Goal: Task Accomplishment & Management: Complete application form

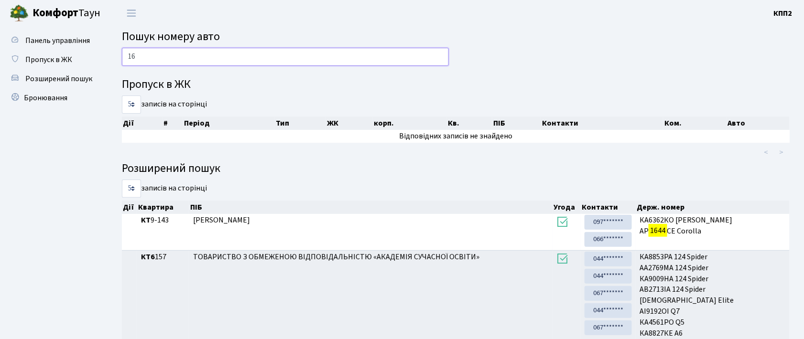
type input "1"
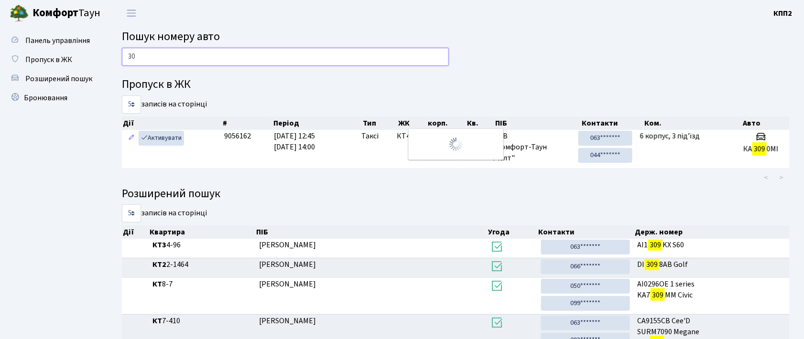
type input "3"
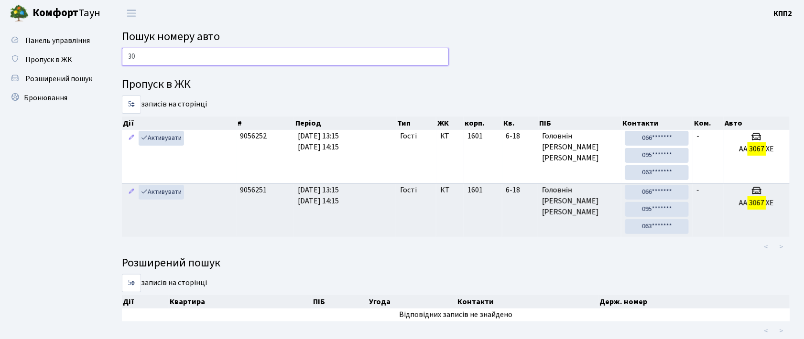
type input "3"
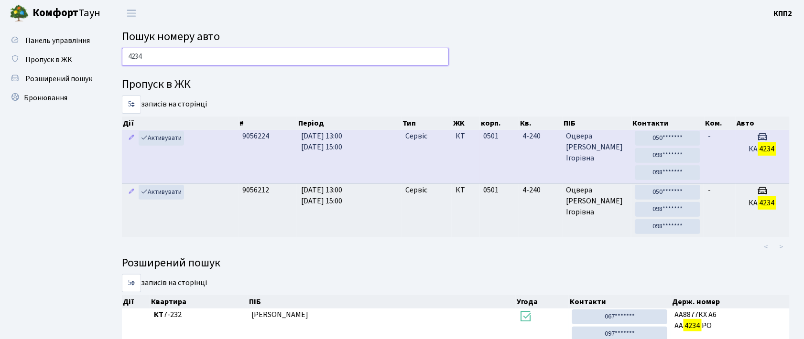
type input "4234"
click at [738, 156] on td "КА 4234" at bounding box center [762, 157] width 54 height 54
click at [619, 155] on span "Оцвера Елеонора Ігорівна" at bounding box center [596, 147] width 61 height 33
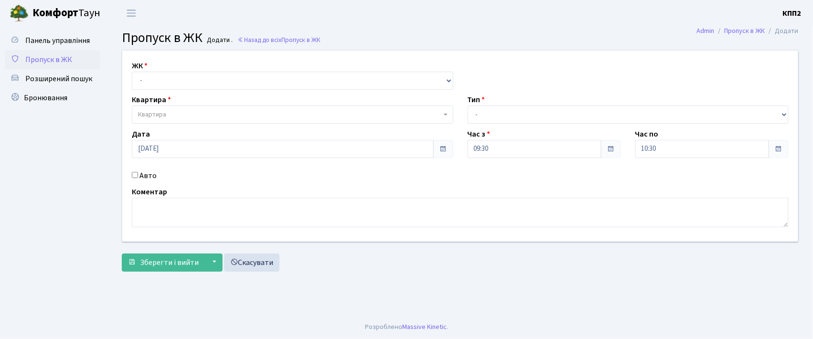
click at [136, 176] on input "Авто" at bounding box center [135, 175] width 6 height 6
checkbox input "true"
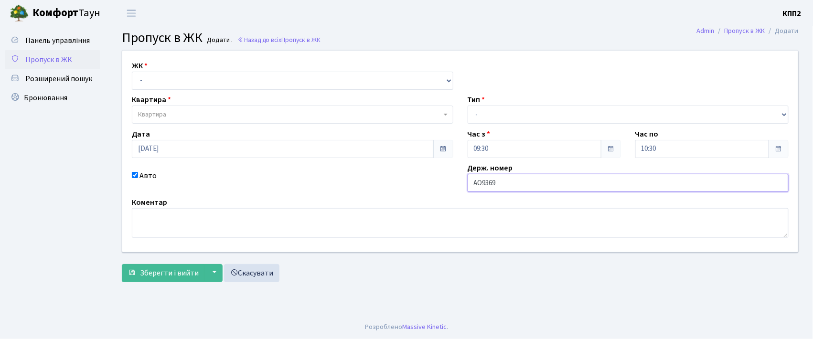
type input "АО9369СВ"
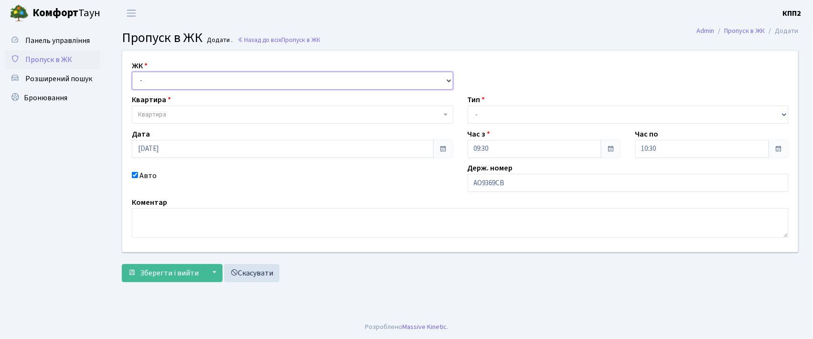
click at [417, 81] on select "- КТ, вул. Регенераторна, 4 КТ2, просп. [STREET_ADDRESS] [STREET_ADDRESS] [PERS…" at bounding box center [293, 81] width 322 height 18
select select "271"
click at [132, 72] on select "- КТ, вул. Регенераторна, 4 КТ2, просп. Соборності, 17 КТ3, вул. Березнева, 16 …" at bounding box center [293, 81] width 322 height 18
select select
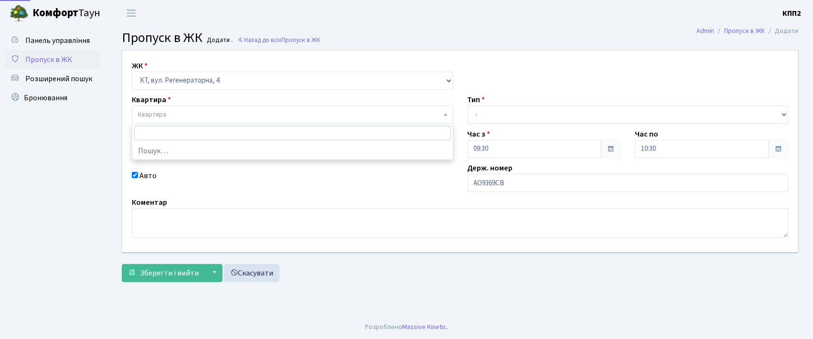
click at [415, 116] on span "Квартира" at bounding box center [289, 115] width 303 height 10
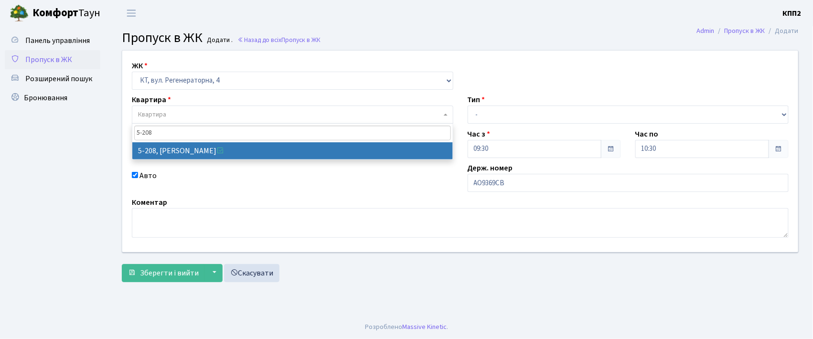
type input "5-208"
drag, startPoint x: 395, startPoint y: 150, endPoint x: 417, endPoint y: 151, distance: 22.5
select select "2366"
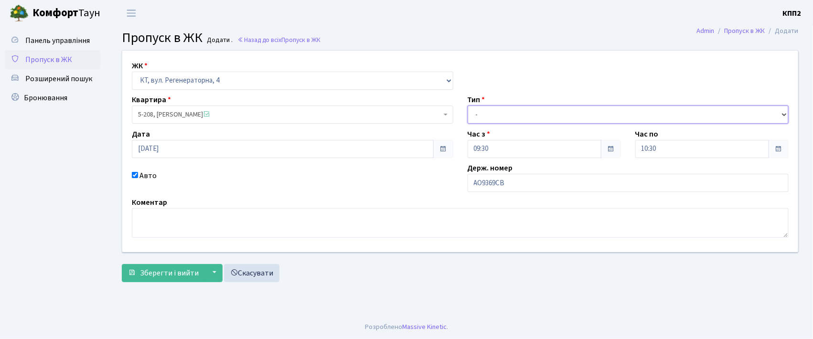
click at [495, 112] on select "- Доставка Таксі Гості Сервіс" at bounding box center [629, 115] width 322 height 18
select select "3"
click at [468, 106] on select "- Доставка Таксі Гості Сервіс" at bounding box center [629, 115] width 322 height 18
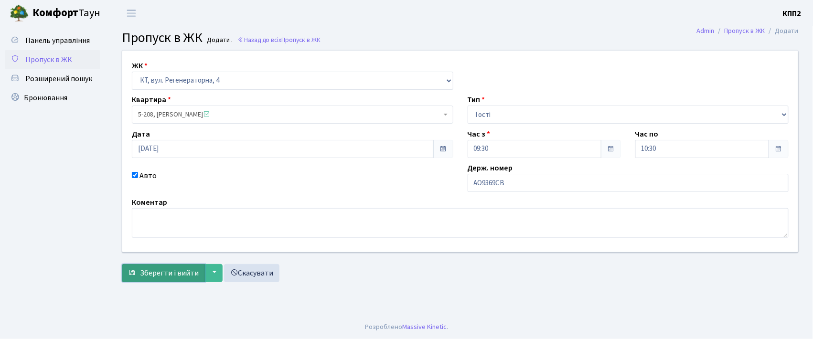
click at [165, 270] on span "Зберегти і вийти" at bounding box center [169, 273] width 59 height 11
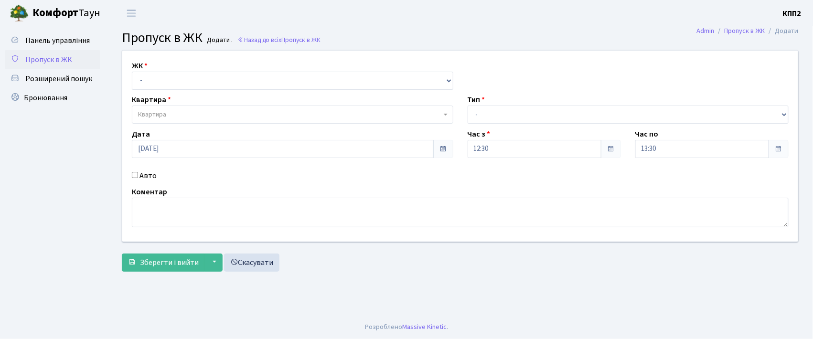
click at [136, 175] on input "Авто" at bounding box center [135, 175] width 6 height 6
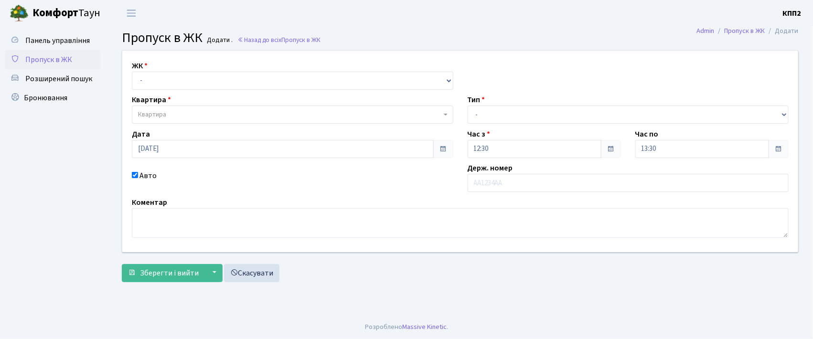
click at [134, 176] on input "Авто" at bounding box center [135, 175] width 6 height 6
checkbox input "false"
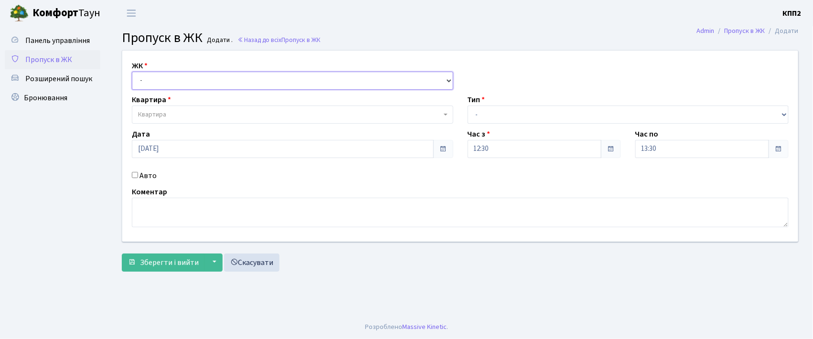
click at [151, 83] on select "- КТ, вул. Регенераторна, 4 КТ2, просп. [STREET_ADDRESS] [STREET_ADDRESS] [PERS…" at bounding box center [293, 81] width 322 height 18
select select "271"
click at [132, 72] on select "- КТ, вул. Регенераторна, 4 КТ2, просп. [STREET_ADDRESS] [STREET_ADDRESS] [PERS…" at bounding box center [293, 81] width 322 height 18
select select
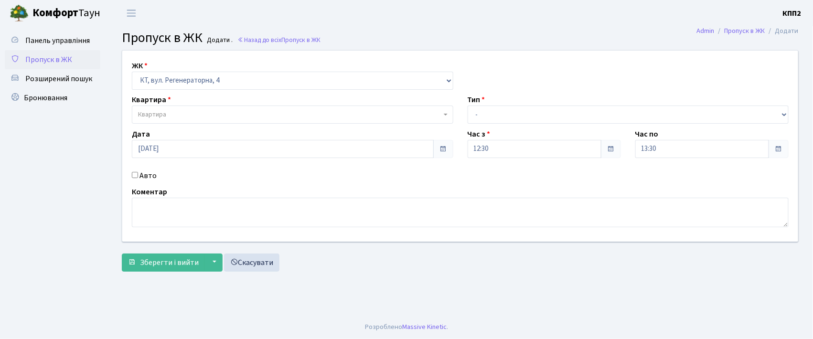
click at [151, 113] on span "Квартира" at bounding box center [152, 115] width 28 height 10
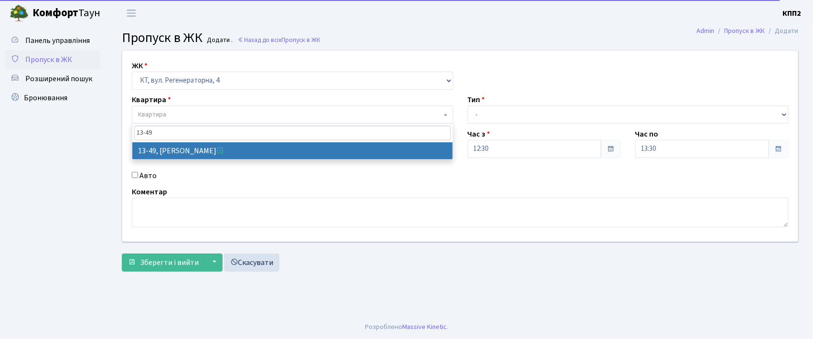
type input "13-49"
select select "7695"
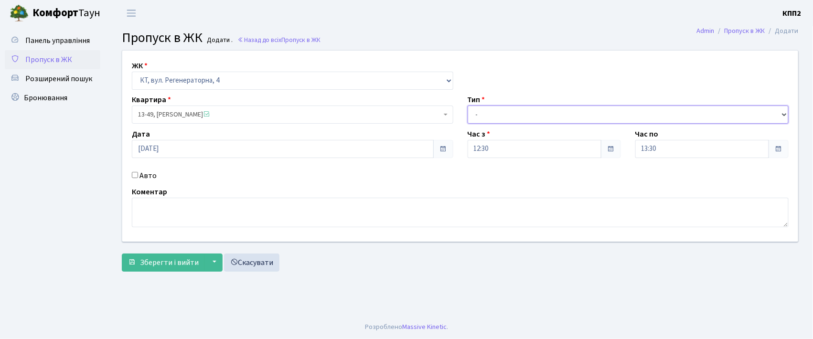
click at [480, 108] on select "- Доставка Таксі Гості Сервіс" at bounding box center [629, 115] width 322 height 18
select select "3"
click at [468, 106] on select "- Доставка Таксі Гості Сервіс" at bounding box center [629, 115] width 322 height 18
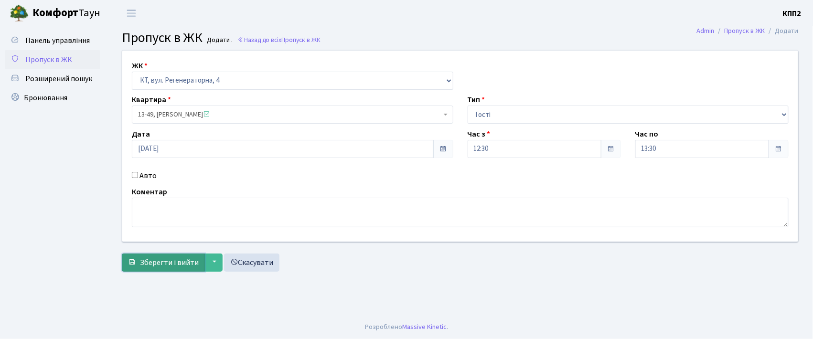
click at [167, 261] on span "Зберегти і вийти" at bounding box center [169, 263] width 59 height 11
click at [134, 175] on input "Авто" at bounding box center [135, 175] width 6 height 6
checkbox input "true"
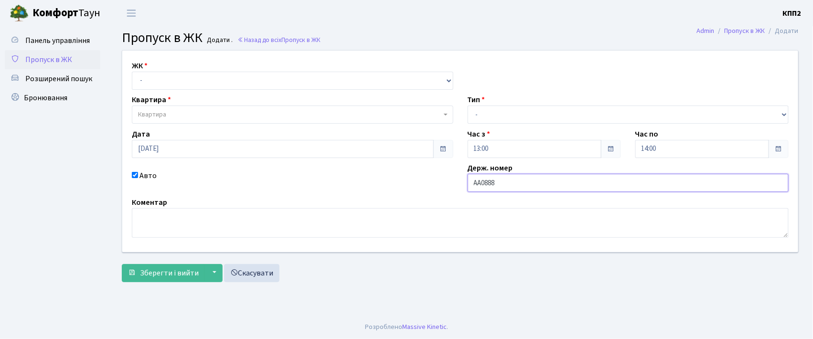
type input "АА0888ІТ"
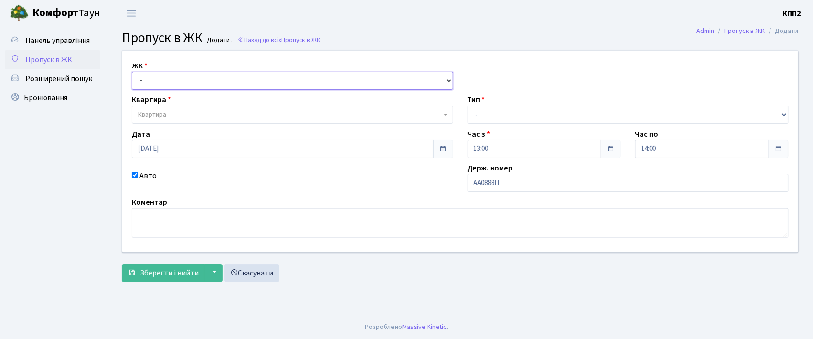
click at [169, 85] on select "- КТ, вул. Регенераторна, 4 КТ2, просп. [STREET_ADDRESS] [STREET_ADDRESS] [PERS…" at bounding box center [293, 81] width 322 height 18
select select "271"
click at [132, 72] on select "- КТ, вул. Регенераторна, 4 КТ2, просп. Соборності, 17 КТ3, вул. Березнева, 16 …" at bounding box center [293, 81] width 322 height 18
select select
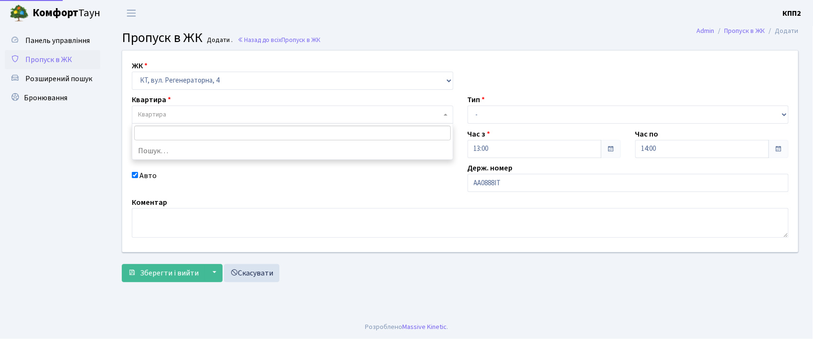
click at [169, 111] on span "Квартира" at bounding box center [289, 115] width 303 height 10
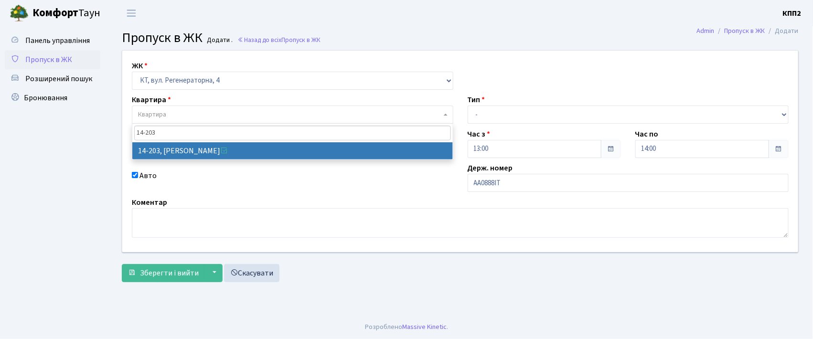
type input "14-203"
select select "7580"
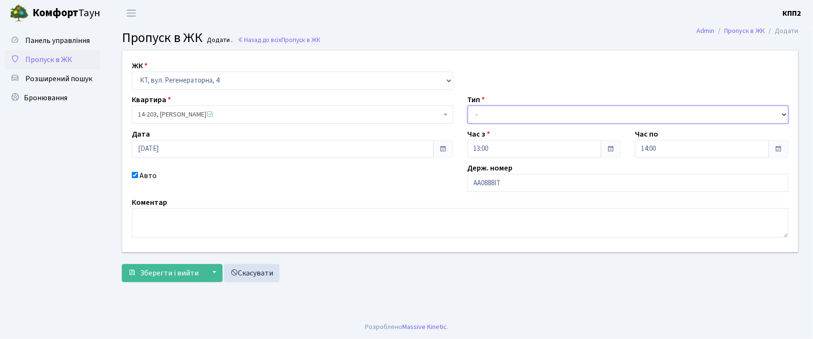
click at [488, 109] on select "- Доставка Таксі Гості Сервіс" at bounding box center [629, 115] width 322 height 18
select select "3"
click at [468, 106] on select "- Доставка Таксі Гості Сервіс" at bounding box center [629, 115] width 322 height 18
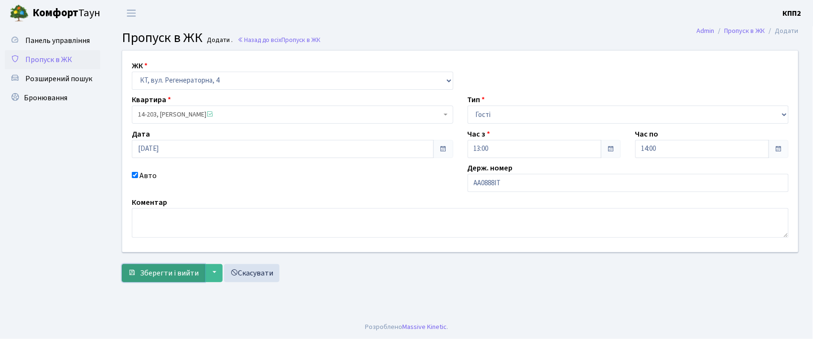
click at [166, 277] on span "Зберегти і вийти" at bounding box center [169, 273] width 59 height 11
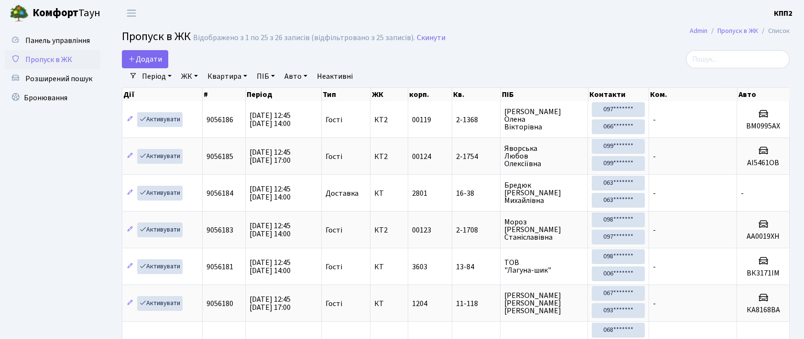
select select "25"
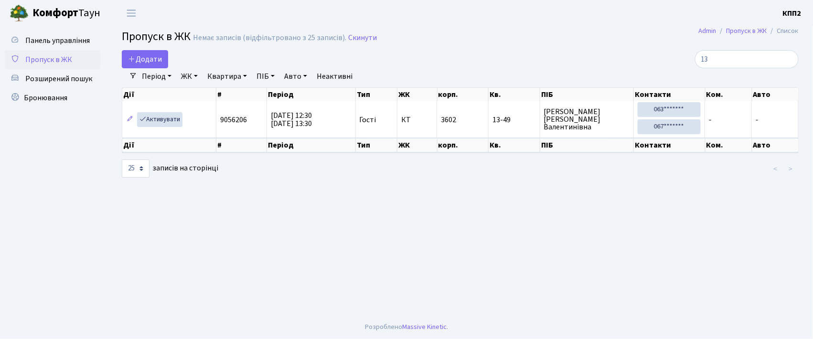
type input "1"
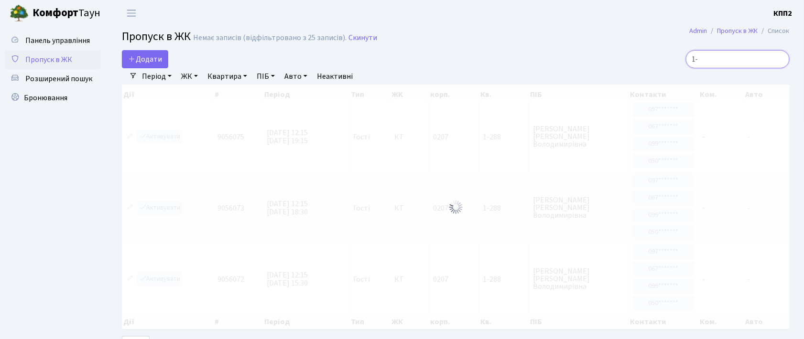
type input "1"
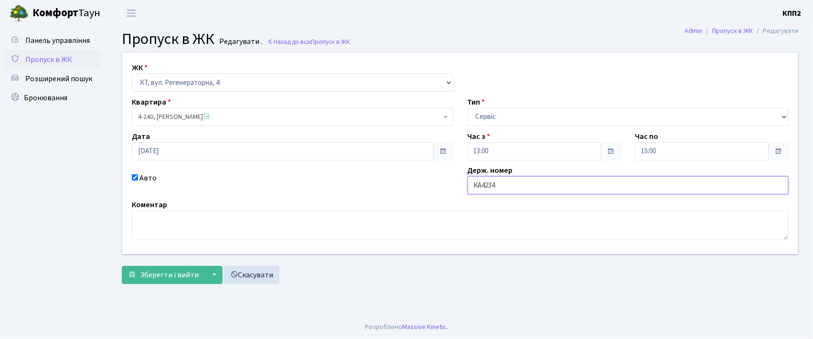
click at [518, 184] on input "КА4234" at bounding box center [629, 185] width 322 height 18
type input "КА4234РС"
click at [176, 273] on span "Зберегти і вийти" at bounding box center [169, 275] width 59 height 11
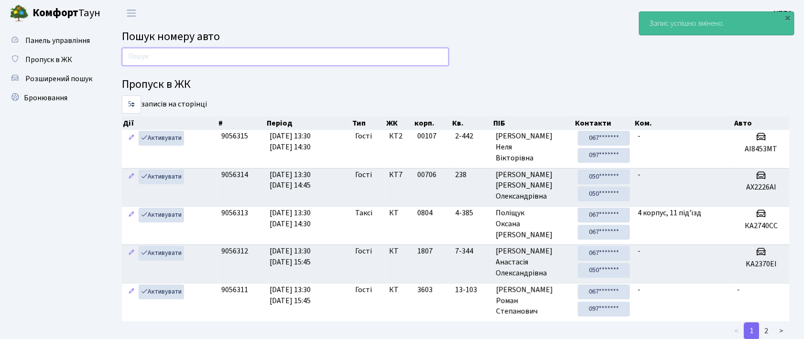
click at [152, 55] on input "text" at bounding box center [285, 57] width 327 height 18
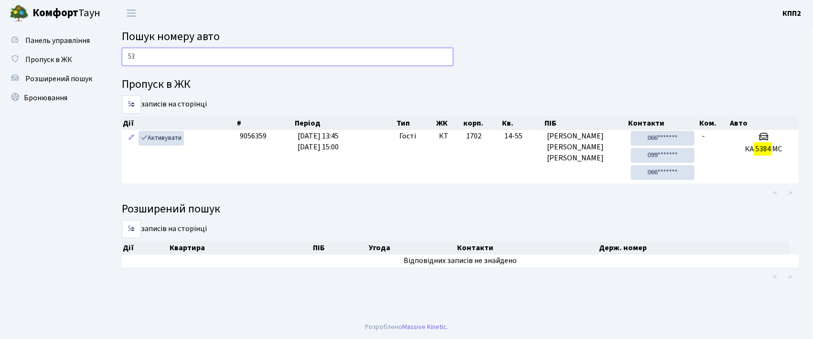
type input "5"
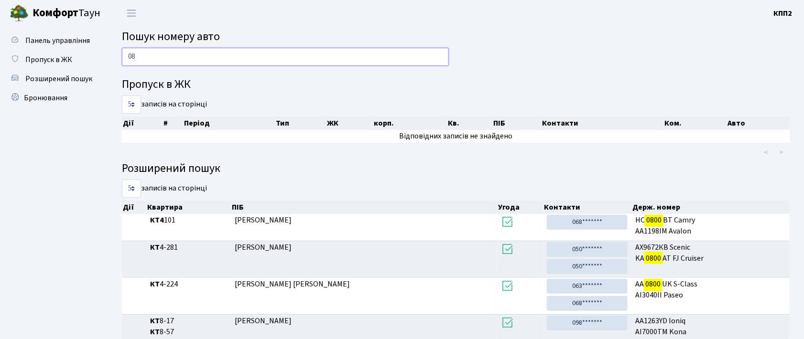
type input "0"
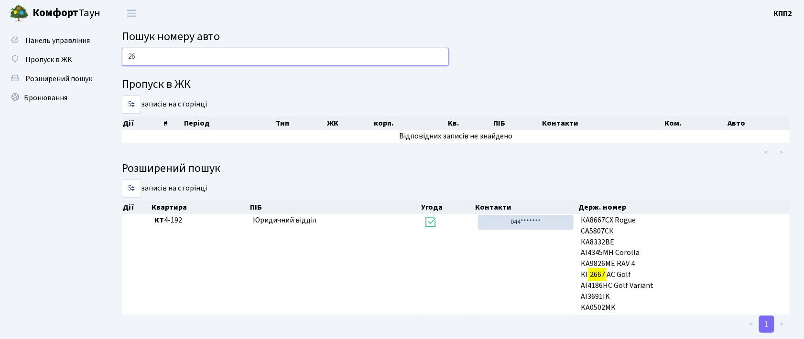
type input "2"
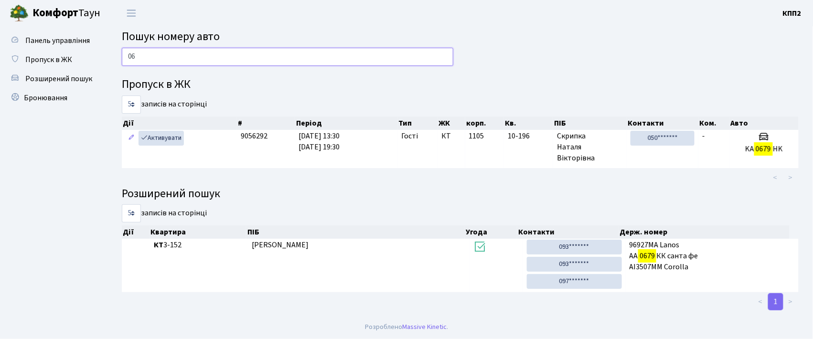
type input "0"
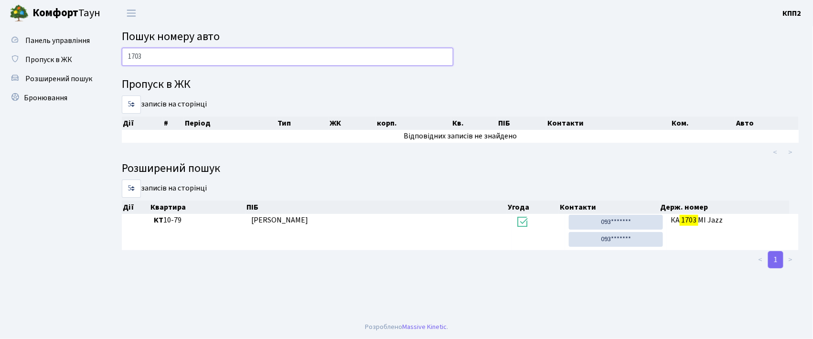
type input "1703"
click at [49, 81] on span "Розширений пошук" at bounding box center [58, 79] width 67 height 11
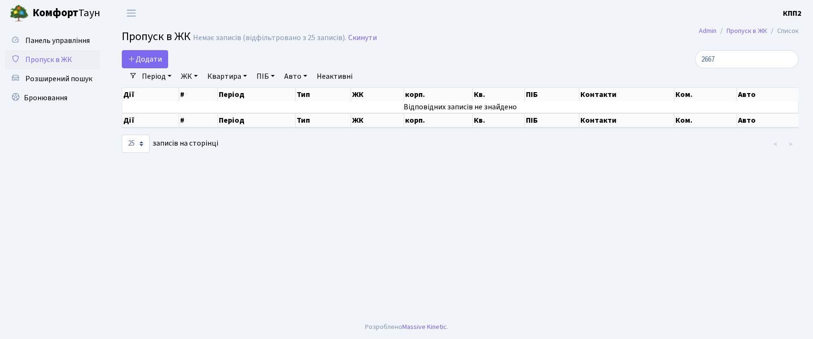
select select "25"
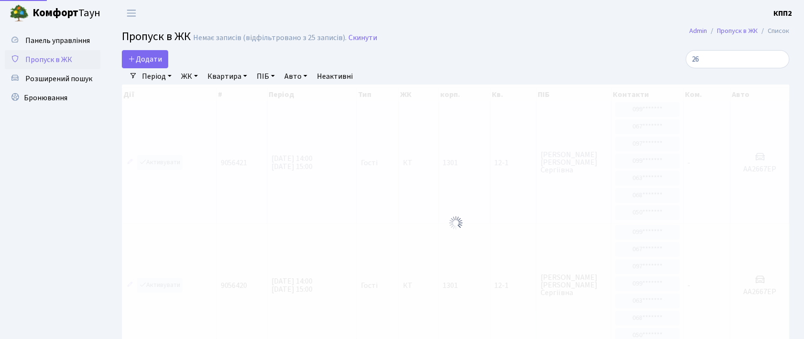
type input "2"
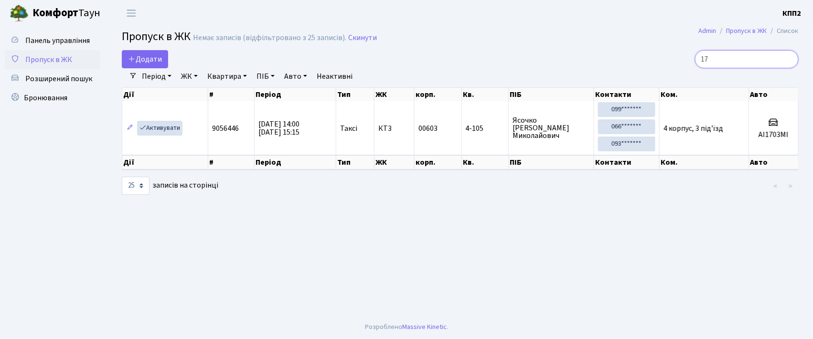
type input "1"
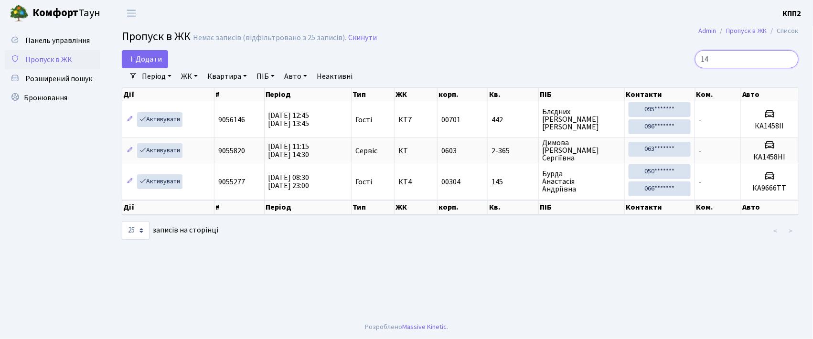
type input "1"
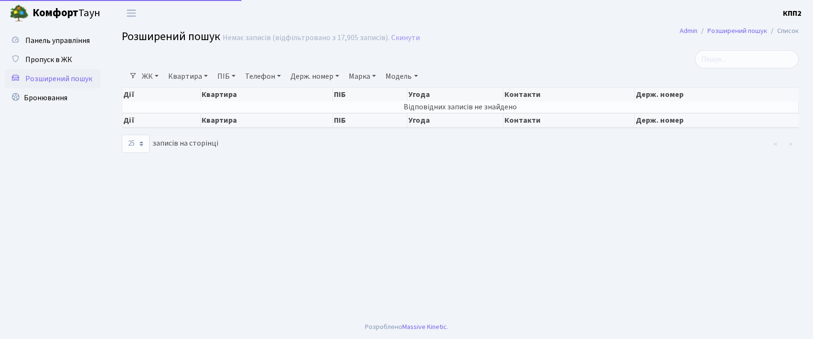
select select "25"
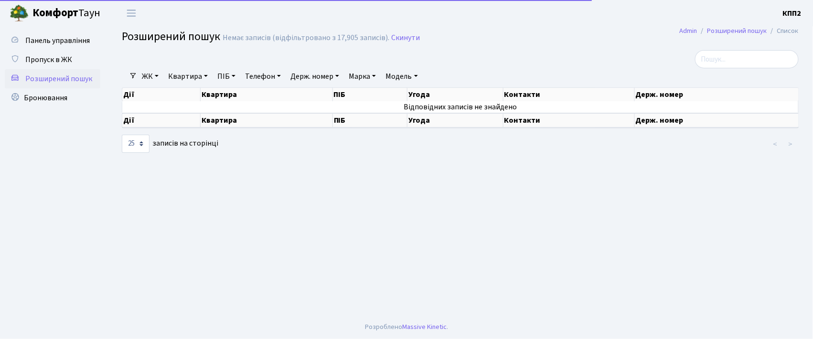
click at [310, 79] on link "Держ. номер" at bounding box center [315, 76] width 56 height 16
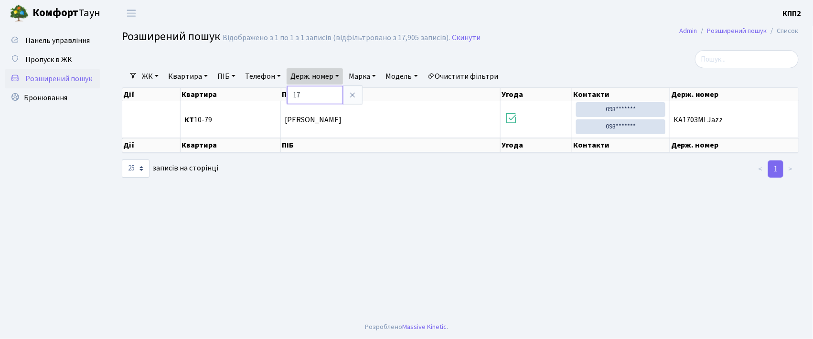
type input "1"
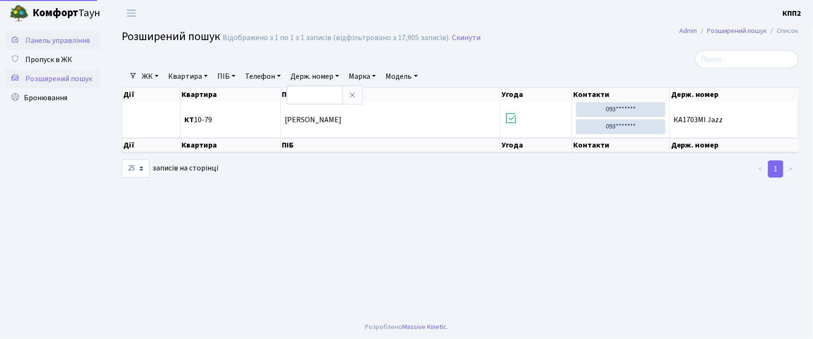
drag, startPoint x: 52, startPoint y: 48, endPoint x: 57, endPoint y: 39, distance: 10.5
click at [52, 47] on link "Панель управління" at bounding box center [53, 40] width 96 height 19
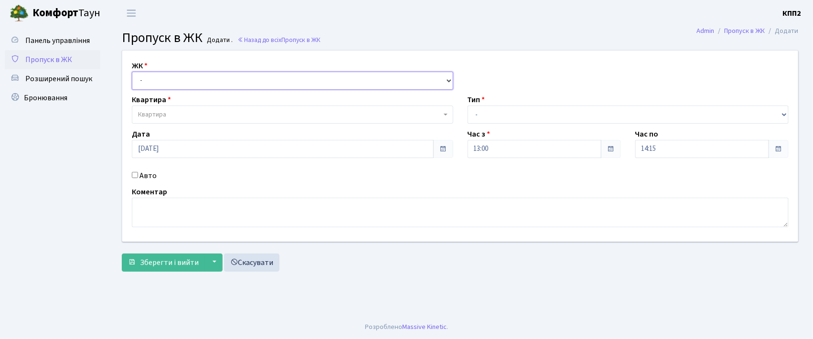
click at [151, 78] on select "- КТ, вул. Регенераторна, 4 КТ2, просп. [STREET_ADDRESS] [STREET_ADDRESS] [PERS…" at bounding box center [293, 81] width 322 height 18
select select "271"
click at [132, 72] on select "- КТ, вул. Регенераторна, 4 КТ2, просп. [STREET_ADDRESS] [STREET_ADDRESS] [PERS…" at bounding box center [293, 81] width 322 height 18
select select
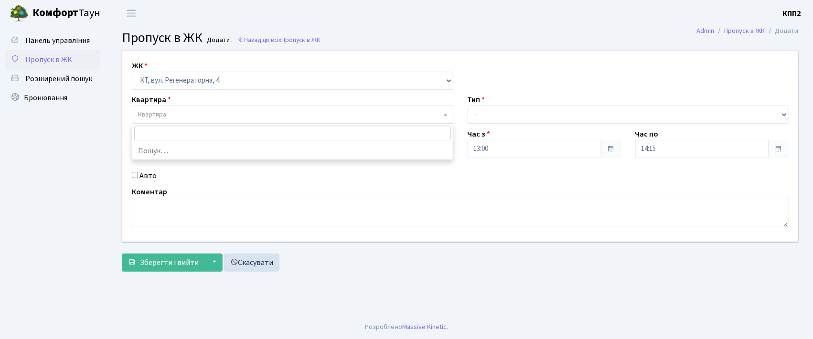
click at [151, 107] on span "Квартира" at bounding box center [293, 115] width 322 height 18
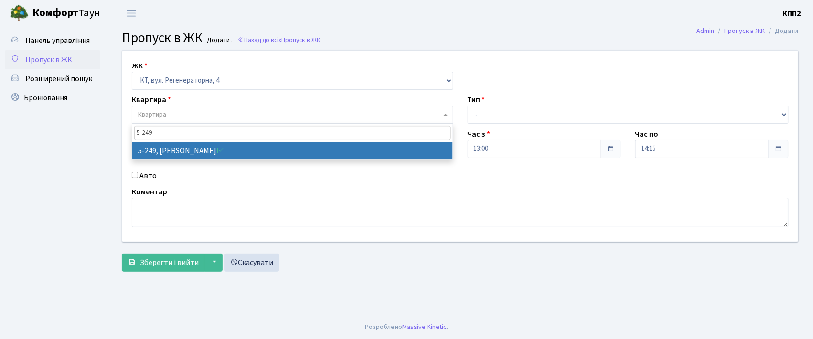
type input "5-249"
select select "2260"
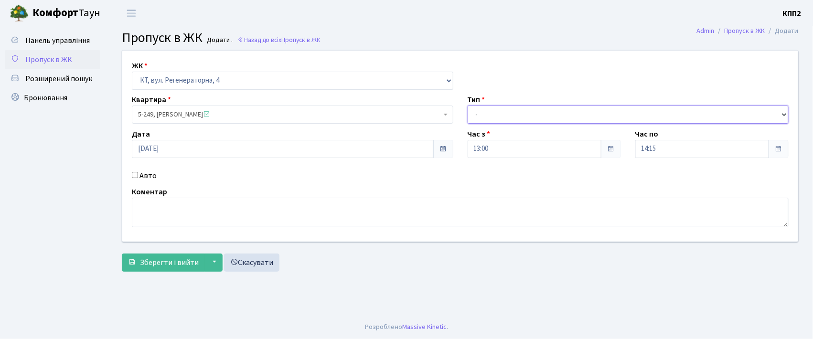
click at [513, 117] on select "- Доставка Таксі Гості Сервіс" at bounding box center [629, 115] width 322 height 18
select select "3"
click at [468, 106] on select "- Доставка Таксі Гості Сервіс" at bounding box center [629, 115] width 322 height 18
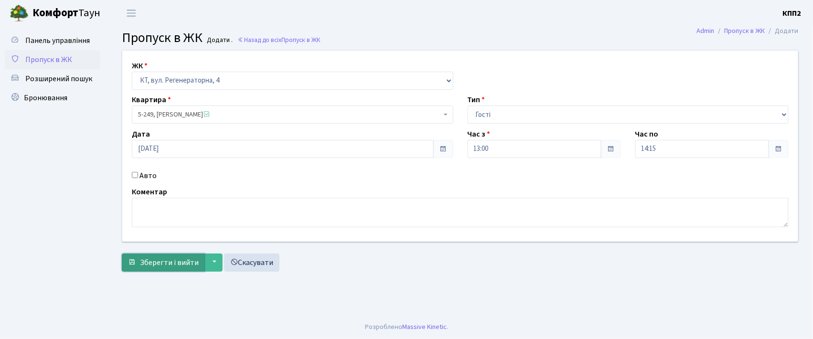
click at [175, 265] on span "Зберегти і вийти" at bounding box center [169, 263] width 59 height 11
click at [136, 176] on input "Авто" at bounding box center [135, 175] width 6 height 6
checkbox input "true"
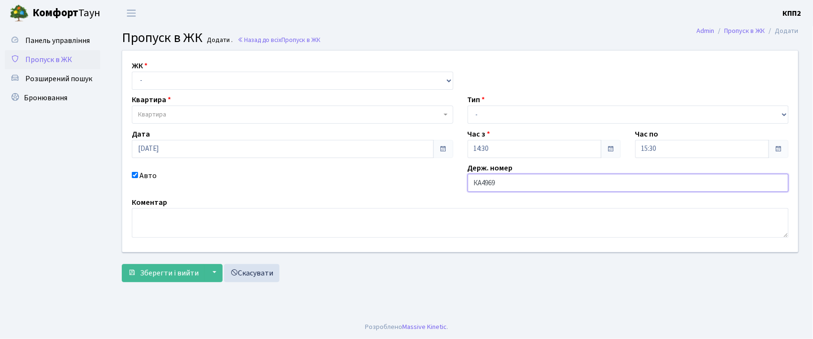
type input "КА4969НЕ"
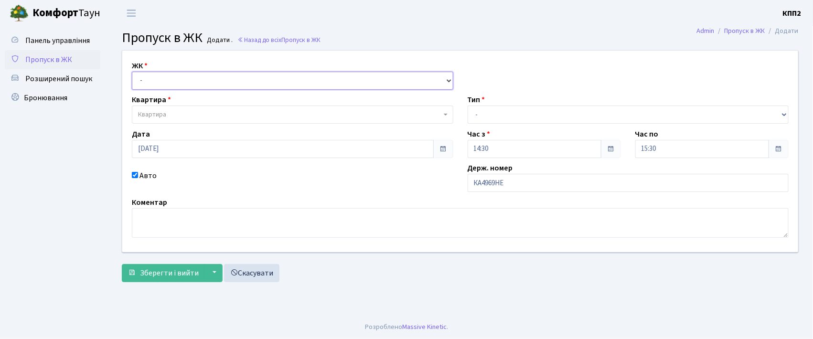
click at [157, 76] on select "- КТ, вул. Регенераторна, 4 КТ2, просп. Соборності, 17 КТ3, вул. Березнева, 16 …" at bounding box center [293, 81] width 322 height 18
select select "271"
click at [132, 72] on select "- КТ, вул. Регенераторна, 4 КТ2, просп. Соборності, 17 КТ3, вул. Березнева, 16 …" at bounding box center [293, 81] width 322 height 18
select select
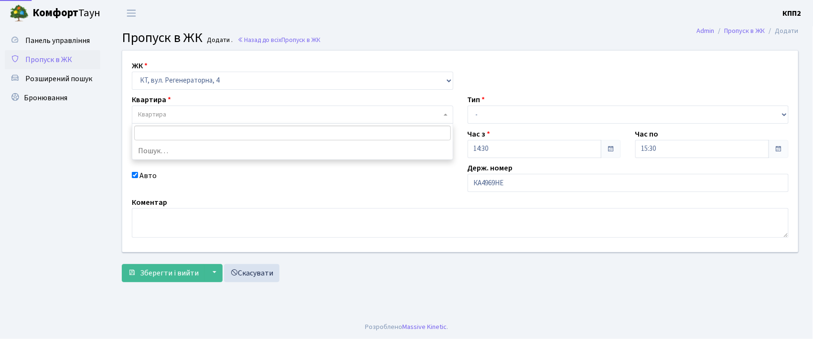
click at [162, 113] on span "Квартира" at bounding box center [152, 115] width 28 height 10
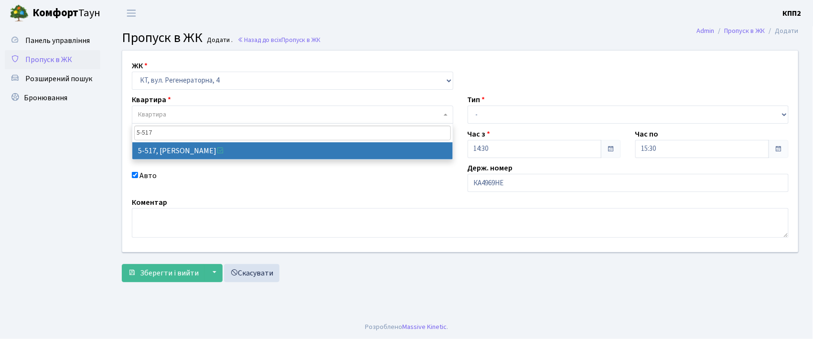
type input "5-517"
select select "2045"
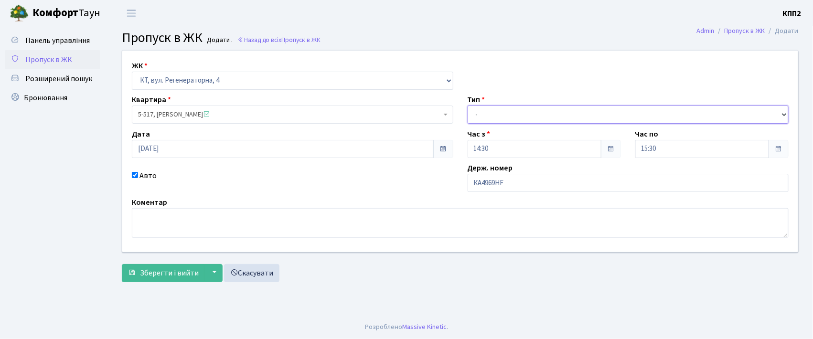
click at [478, 115] on select "- Доставка Таксі Гості Сервіс" at bounding box center [629, 115] width 322 height 18
select select "3"
click at [468, 106] on select "- Доставка Таксі Гості Сервіс" at bounding box center [629, 115] width 322 height 18
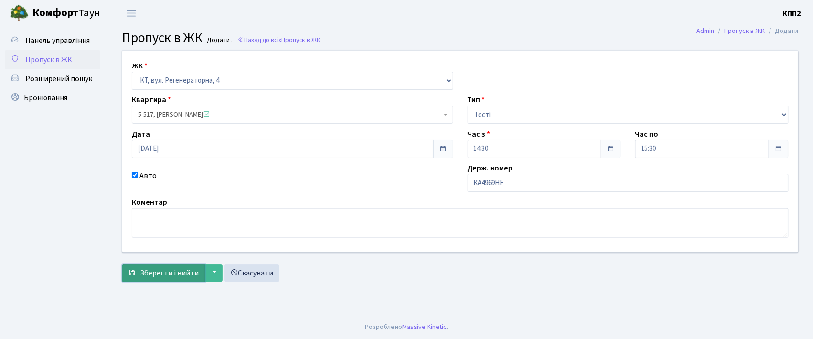
click at [173, 268] on span "Зберегти і вийти" at bounding box center [169, 273] width 59 height 11
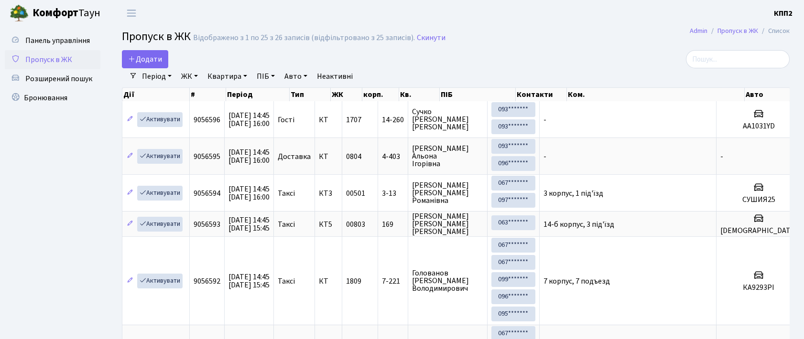
select select "25"
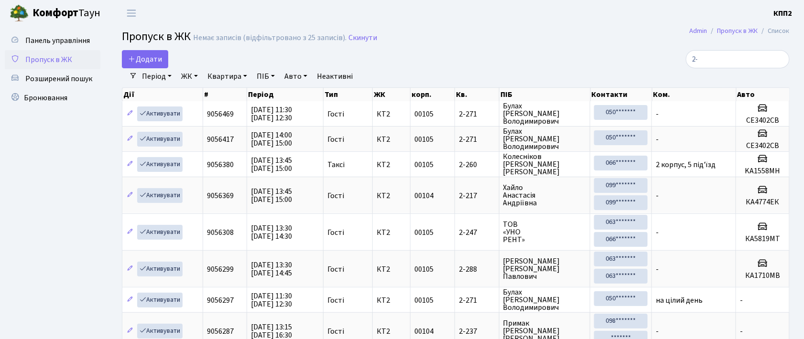
type input "2"
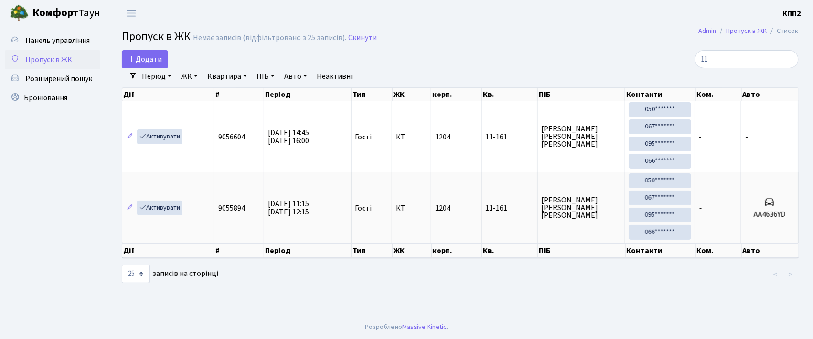
type input "1"
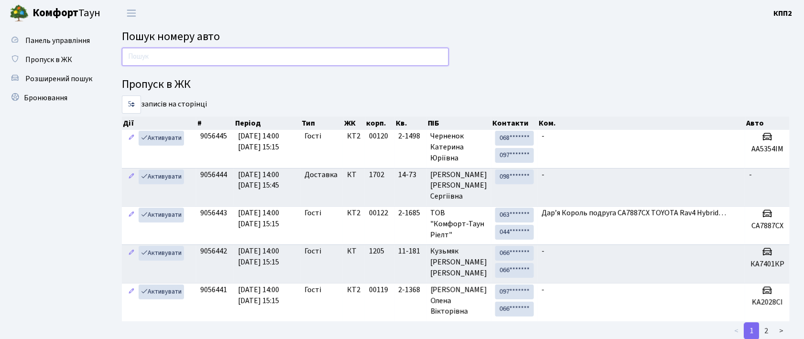
drag, startPoint x: 159, startPoint y: 54, endPoint x: 182, endPoint y: 43, distance: 25.4
click at [159, 54] on input "text" at bounding box center [285, 57] width 327 height 18
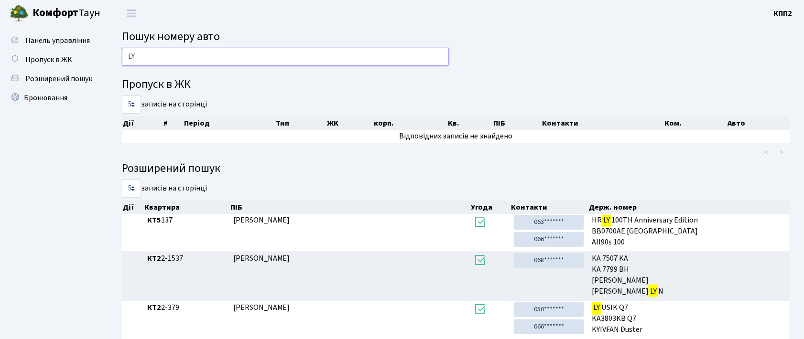
type input "L"
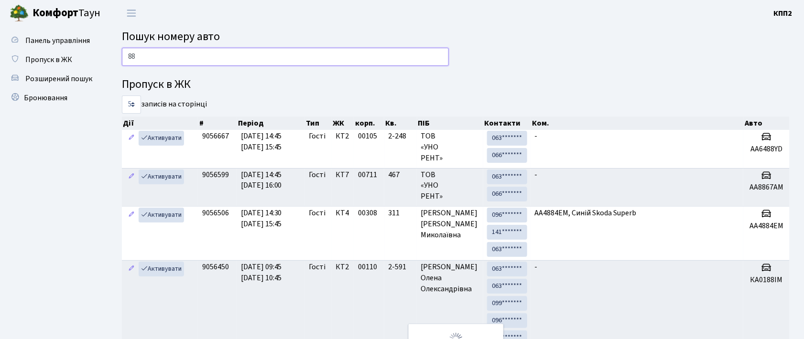
type input "8"
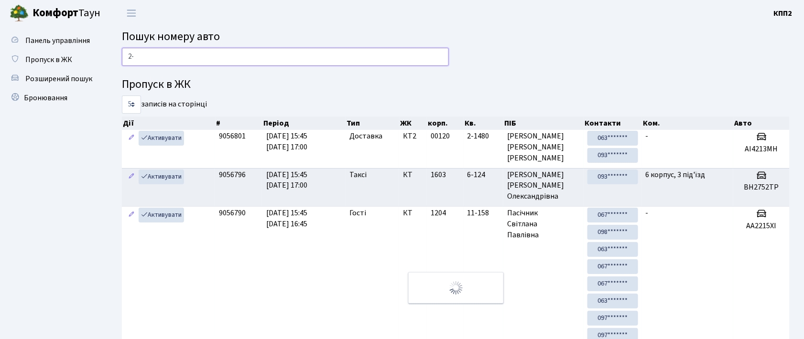
type input "2"
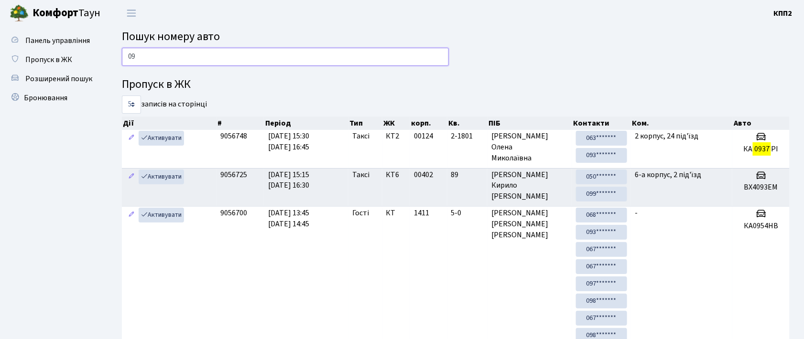
type input "0"
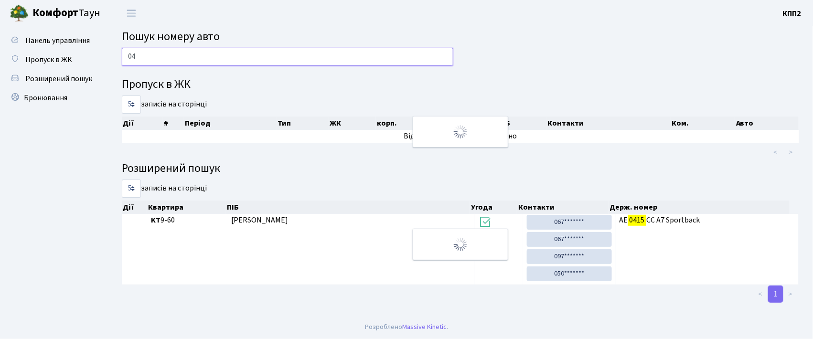
type input "0"
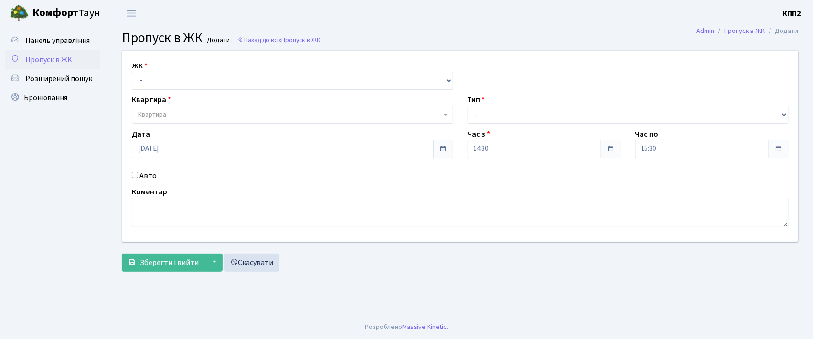
click at [137, 175] on input "Авто" at bounding box center [135, 175] width 6 height 6
checkbox input "true"
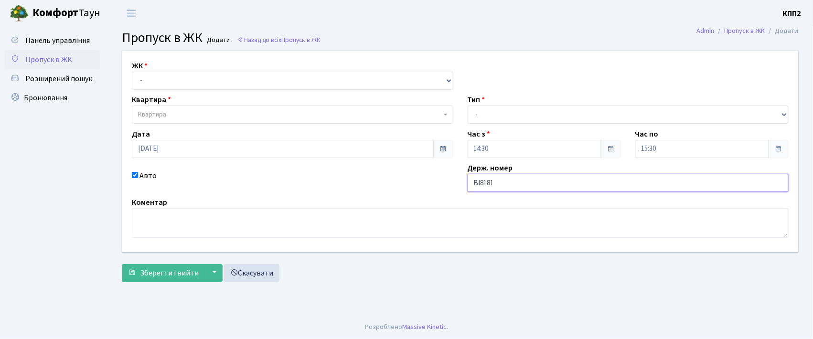
type input "ВІ8181СМ"
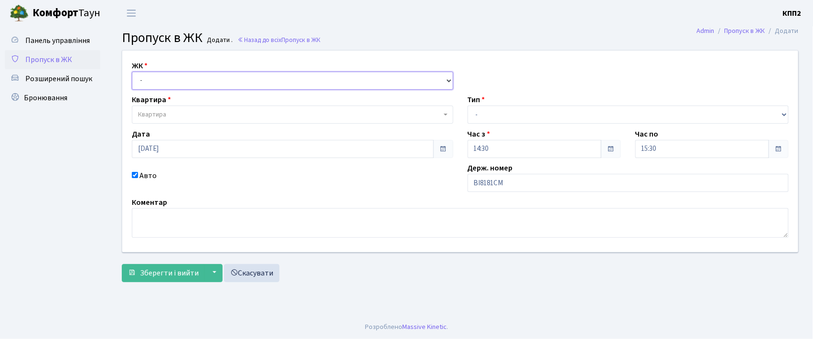
click at [178, 81] on select "- КТ, вул. Регенераторна, 4 КТ2, просп. Соборності, 17 КТ3, вул. Березнева, 16 …" at bounding box center [293, 81] width 322 height 18
select select "271"
click at [132, 72] on select "- КТ, вул. Регенераторна, 4 КТ2, просп. Соборності, 17 КТ3, вул. Березнева, 16 …" at bounding box center [293, 81] width 322 height 18
select select
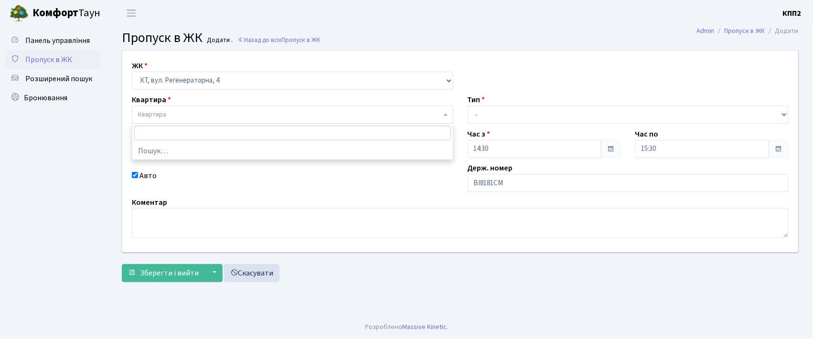
click at [178, 109] on span "Квартира" at bounding box center [293, 115] width 322 height 18
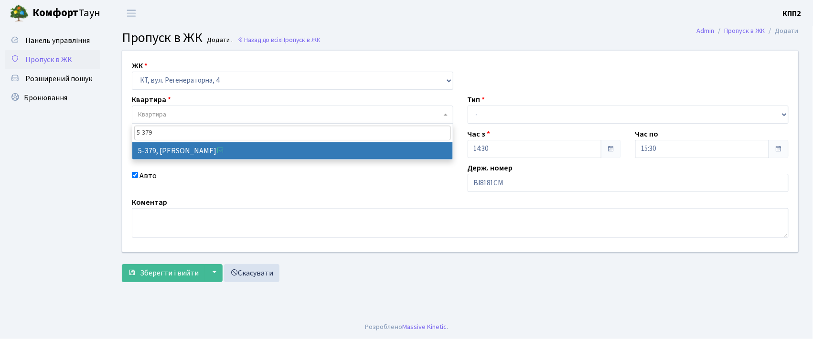
type input "5-379"
select select "2137"
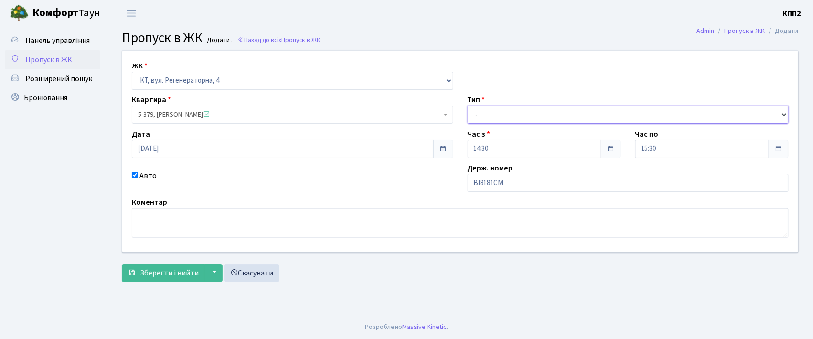
click at [478, 118] on select "- Доставка Таксі Гості Сервіс" at bounding box center [629, 115] width 322 height 18
select select "3"
click at [468, 106] on select "- Доставка Таксі Гості Сервіс" at bounding box center [629, 115] width 322 height 18
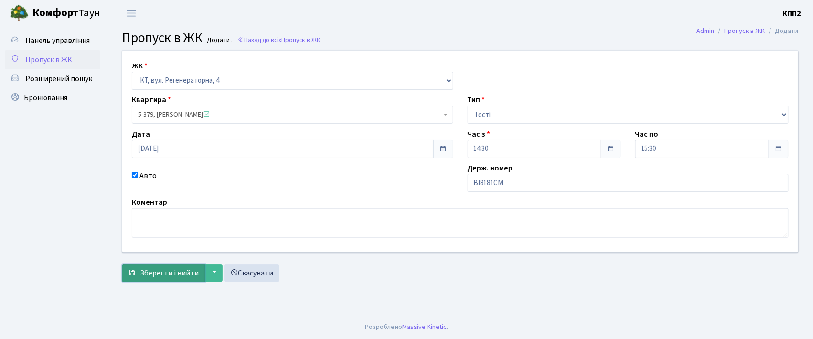
click at [159, 273] on span "Зберегти і вийти" at bounding box center [169, 273] width 59 height 11
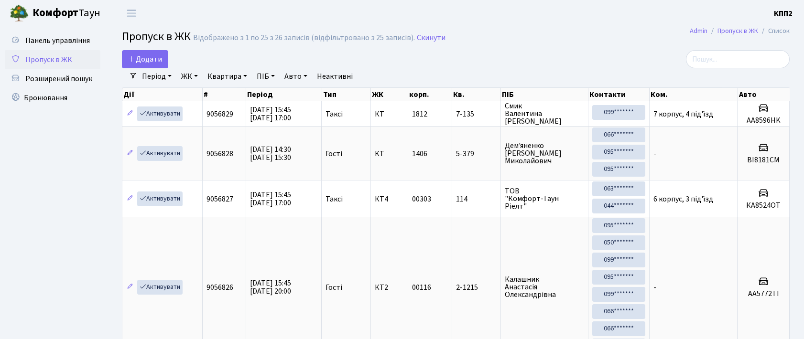
select select "25"
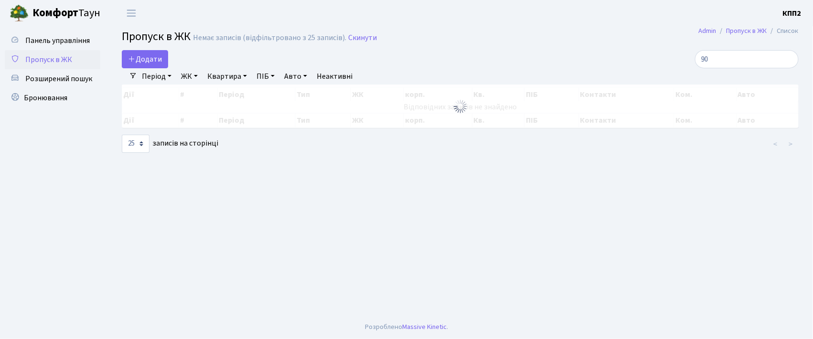
type input "9"
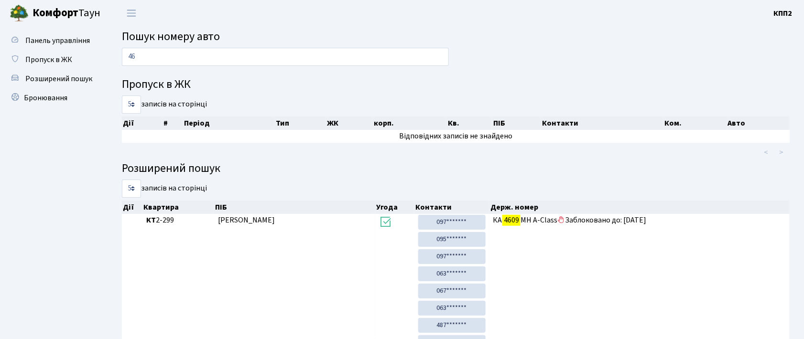
type input "4"
